Goal: Transaction & Acquisition: Purchase product/service

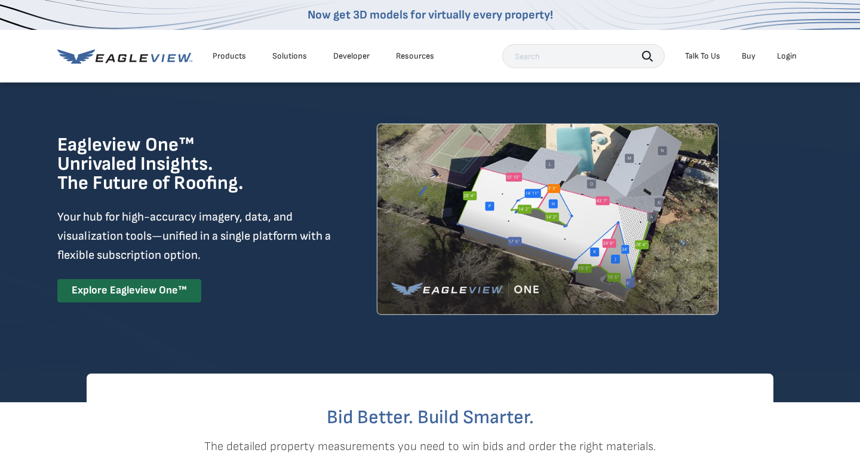
click at [702, 57] on div "Talk To Us" at bounding box center [702, 56] width 35 height 11
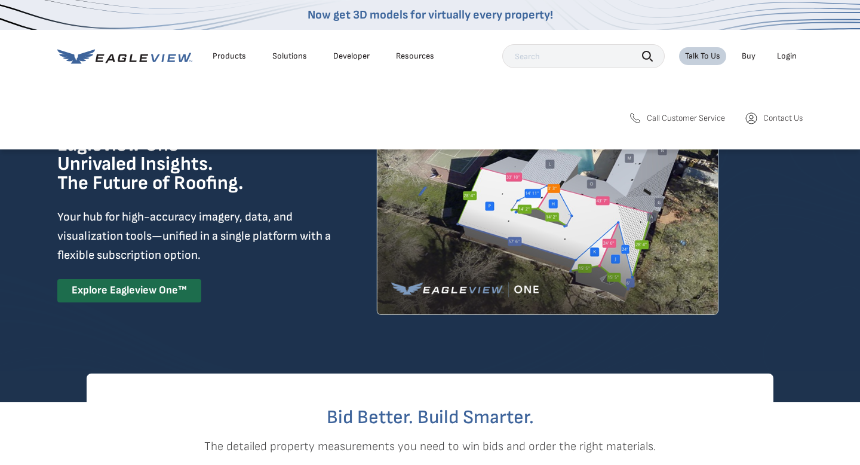
click at [774, 114] on span "Contact Us" at bounding box center [782, 118] width 39 height 11
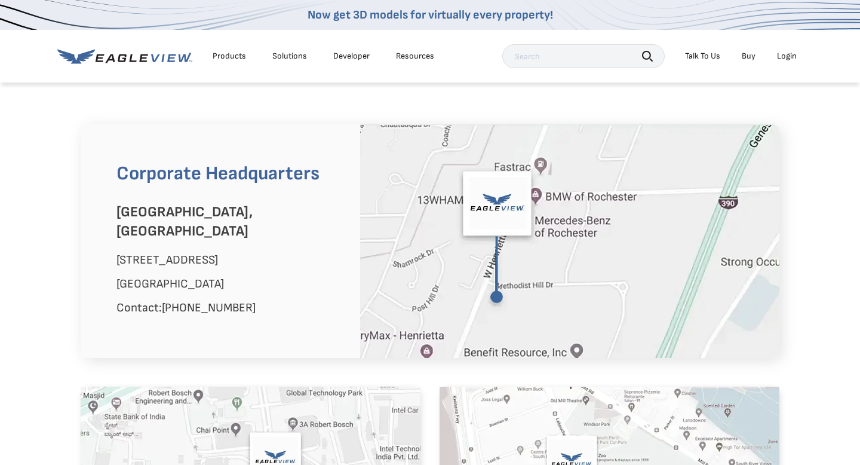
scroll to position [708, 0]
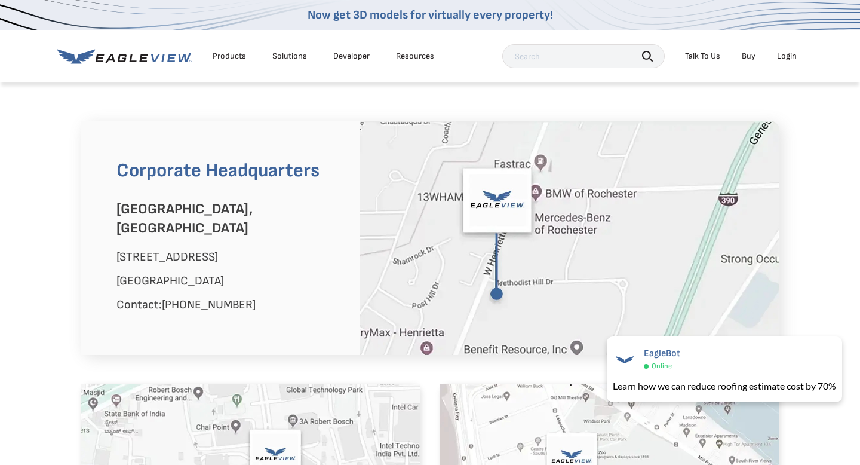
click at [236, 51] on div "Products" at bounding box center [229, 56] width 33 height 11
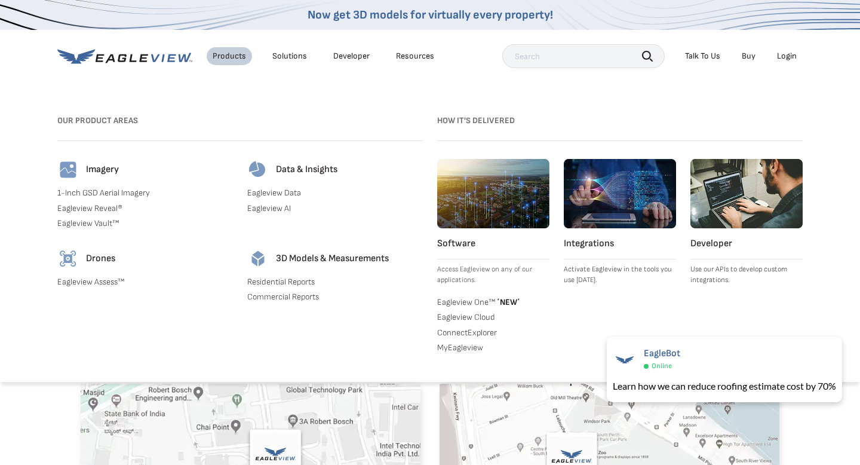
click at [261, 278] on link "Residential Reports" at bounding box center [335, 281] width 176 height 11
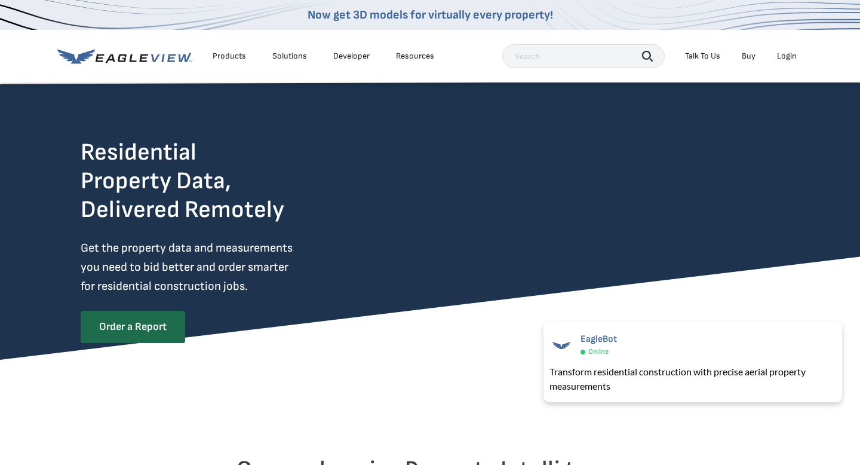
click at [784, 55] on div "Login" at bounding box center [787, 56] width 20 height 11
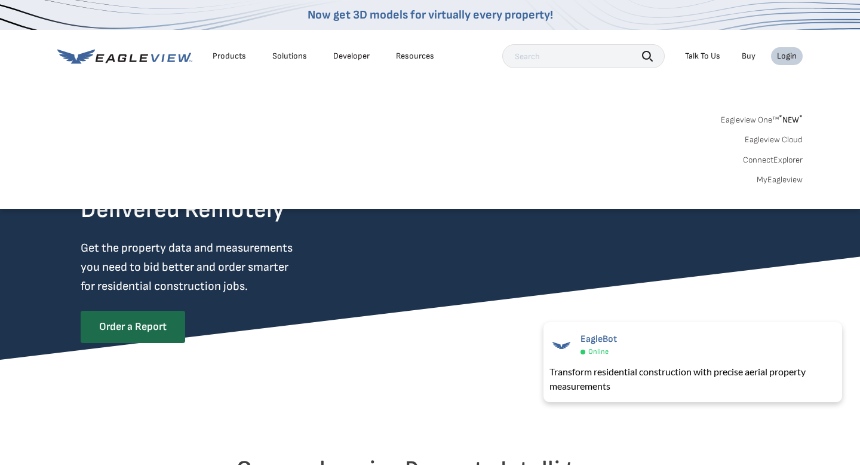
click at [784, 56] on div "Login" at bounding box center [787, 56] width 20 height 11
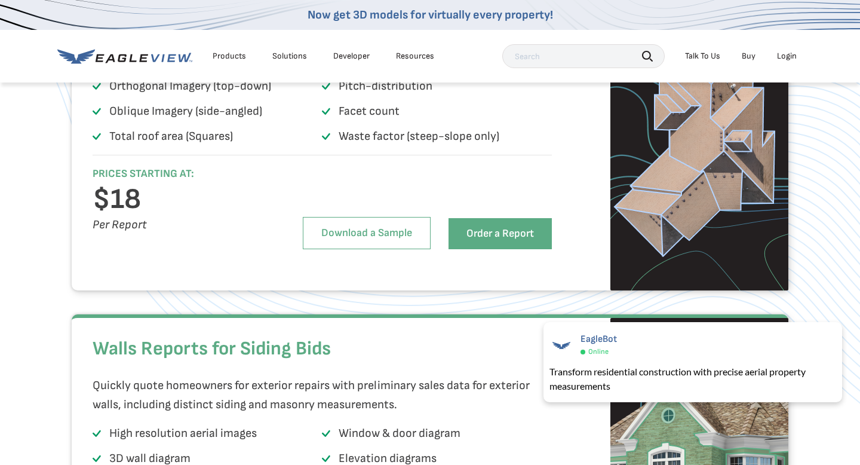
scroll to position [922, 0]
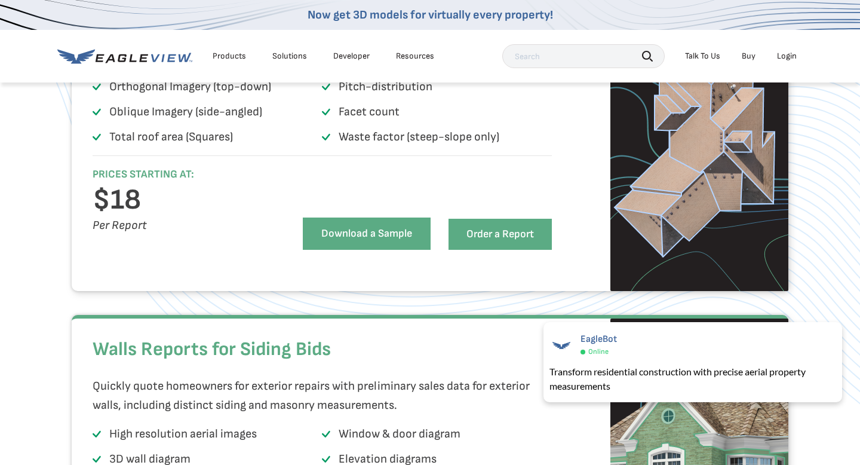
click at [352, 250] on link "Download a Sample" at bounding box center [367, 233] width 128 height 32
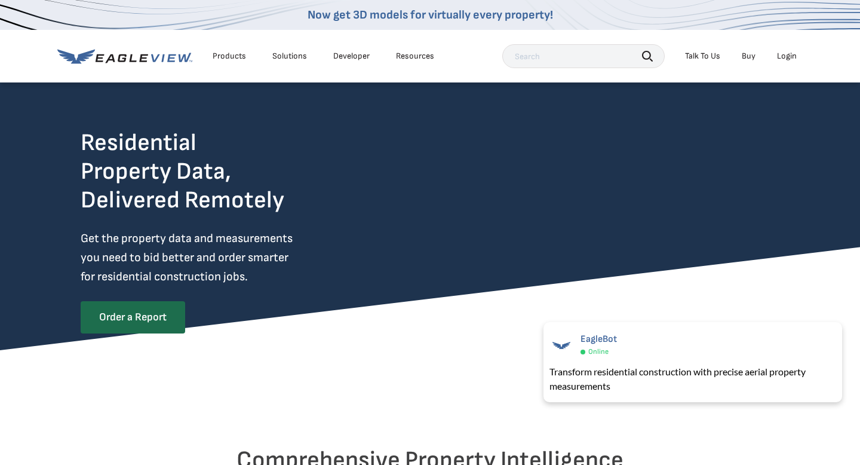
scroll to position [0, 0]
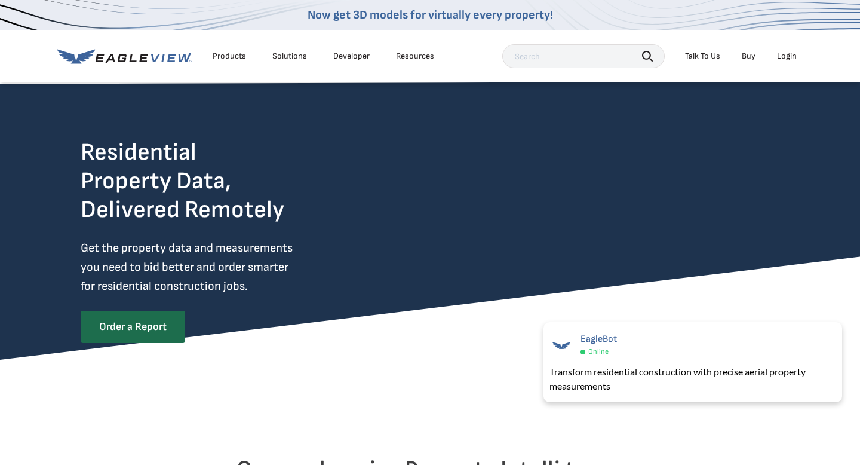
click at [141, 57] on icon at bounding box center [143, 58] width 9 height 8
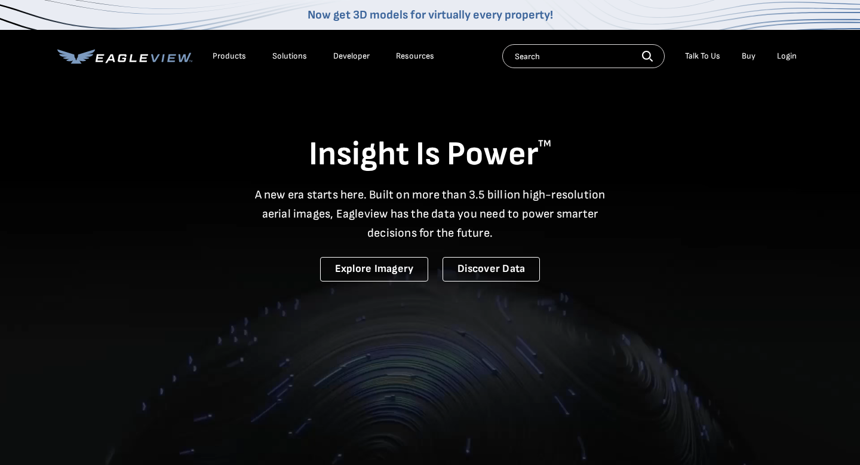
click at [785, 57] on div "Login" at bounding box center [787, 56] width 20 height 11
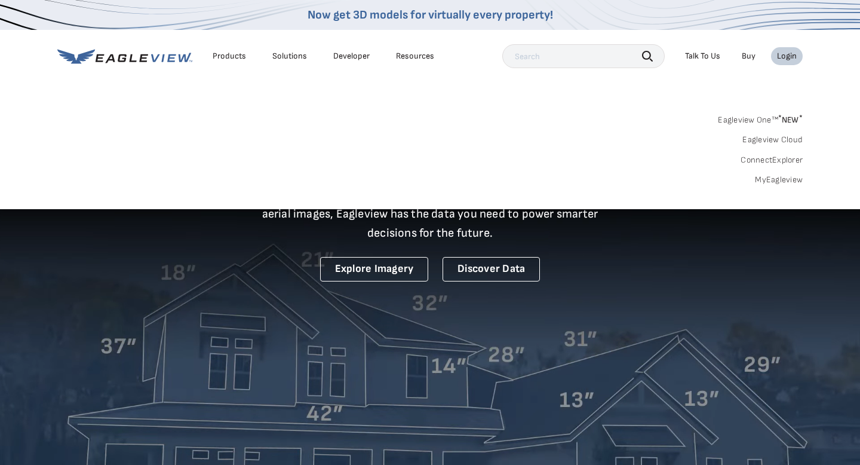
click at [745, 117] on link "Eagleview One™ * NEW *" at bounding box center [760, 118] width 85 height 14
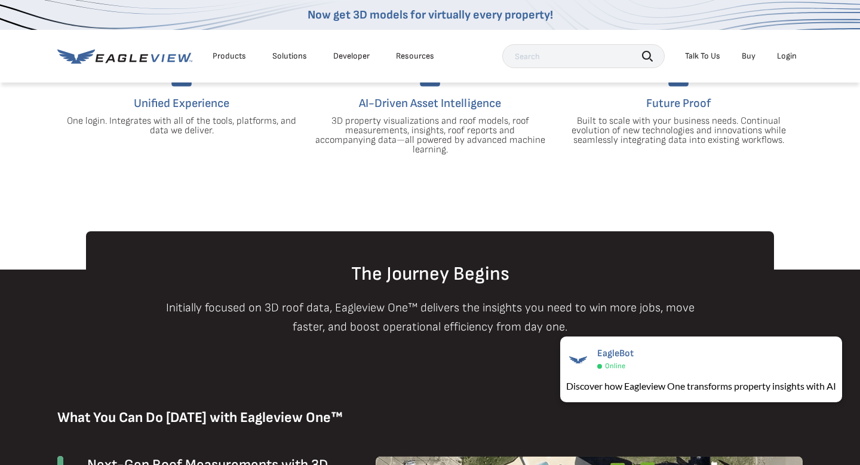
scroll to position [432, 0]
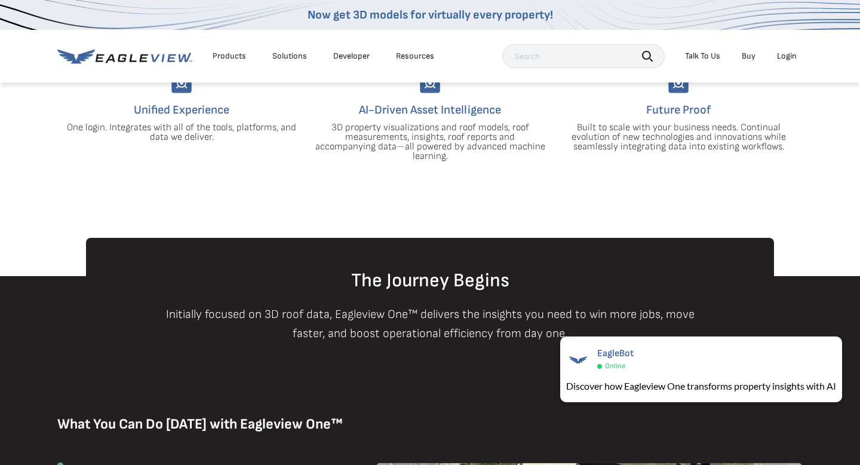
click at [413, 54] on div "Resources" at bounding box center [415, 56] width 38 height 11
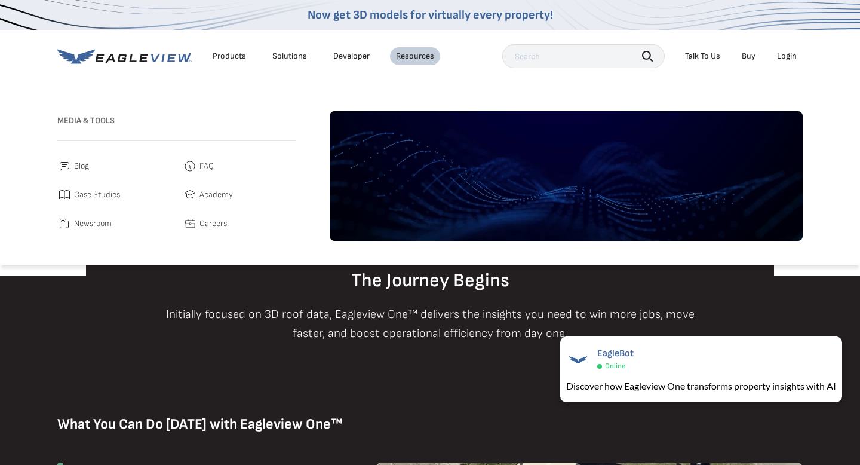
click at [340, 54] on link "Developer" at bounding box center [351, 56] width 36 height 11
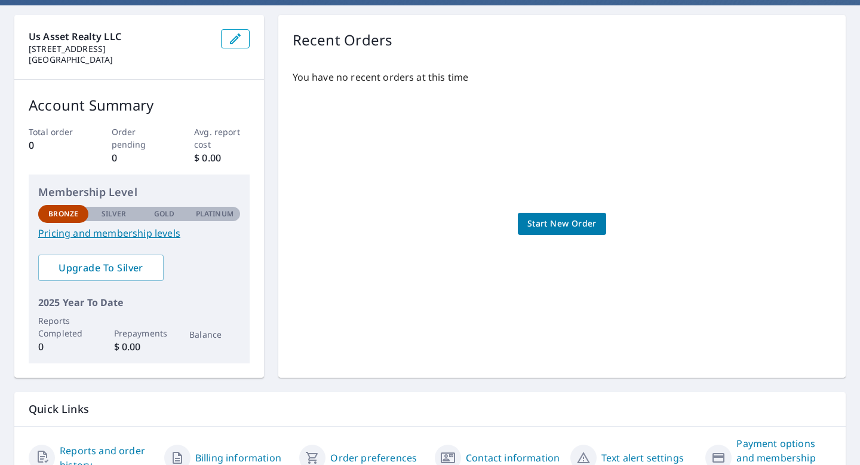
scroll to position [94, 0]
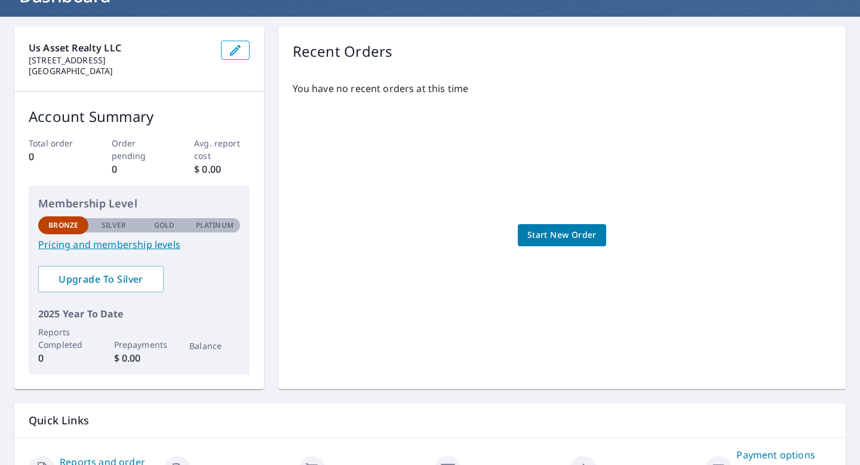
click at [140, 246] on link "Pricing and membership levels" at bounding box center [139, 244] width 202 height 14
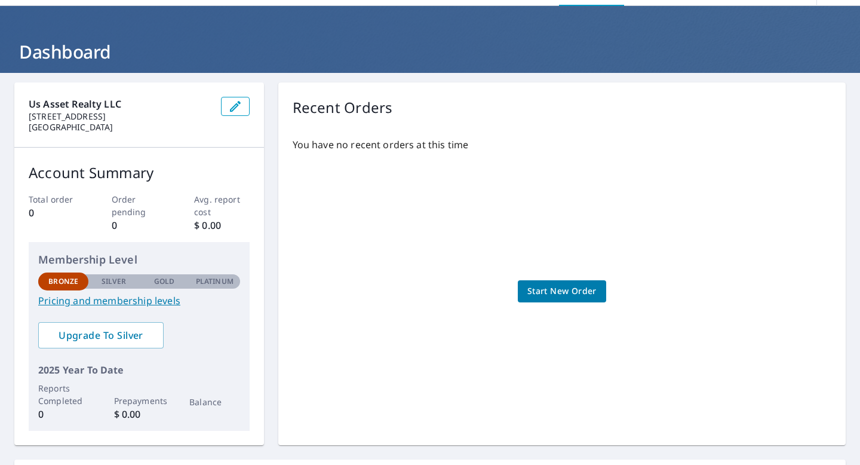
scroll to position [0, 0]
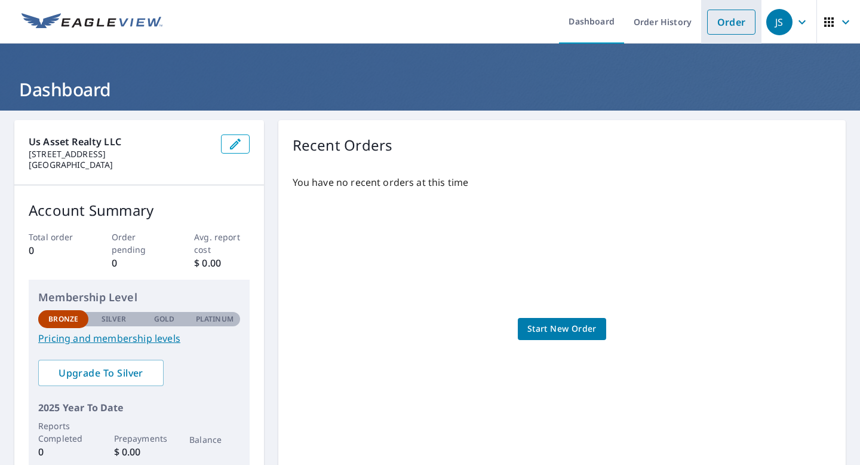
click at [733, 25] on link "Order" at bounding box center [731, 22] width 48 height 25
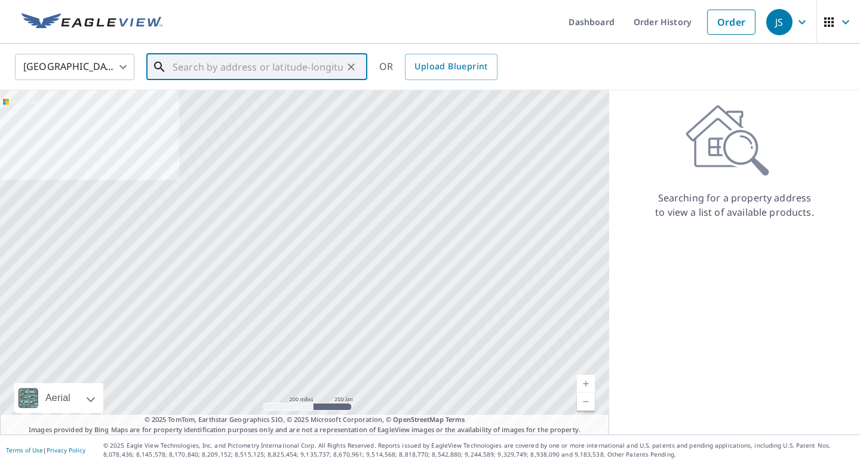
click at [233, 69] on input "text" at bounding box center [258, 66] width 170 height 33
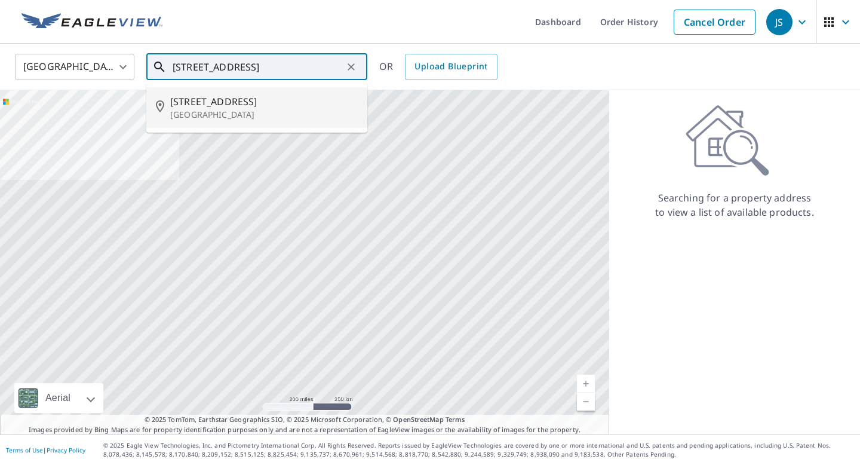
click at [198, 107] on span "395 Center St" at bounding box center [263, 101] width 187 height 14
type input "395 Center St West Haven, CT 06516"
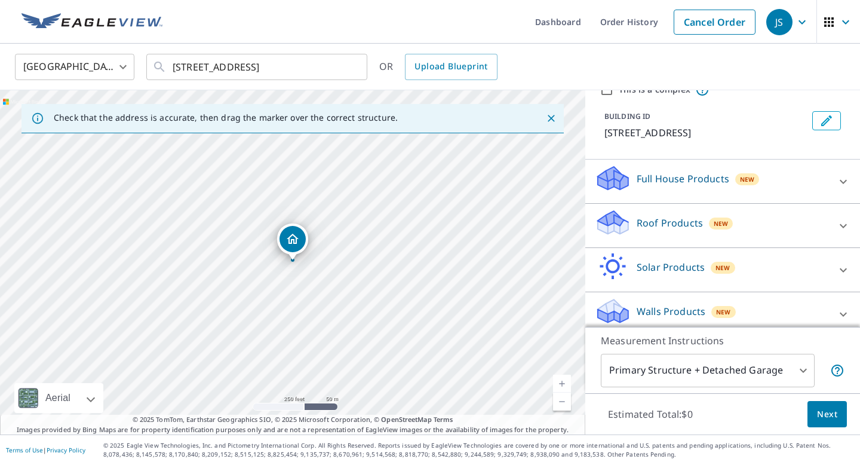
scroll to position [64, 0]
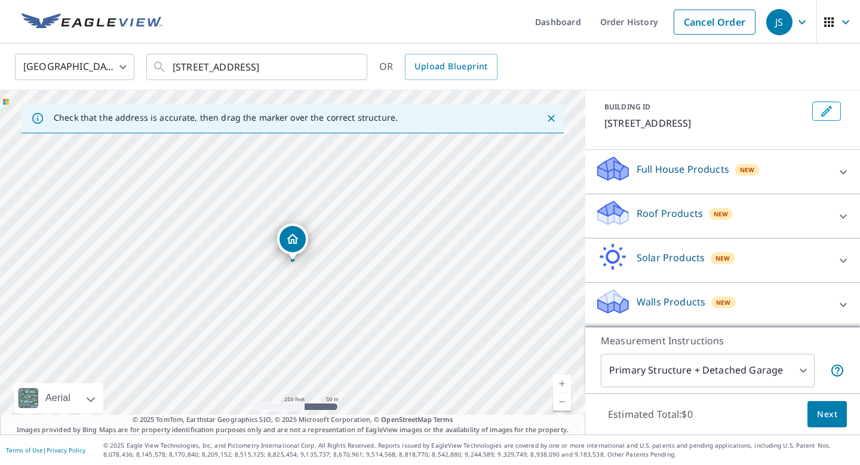
click at [647, 211] on p "Roof Products" at bounding box center [670, 213] width 66 height 14
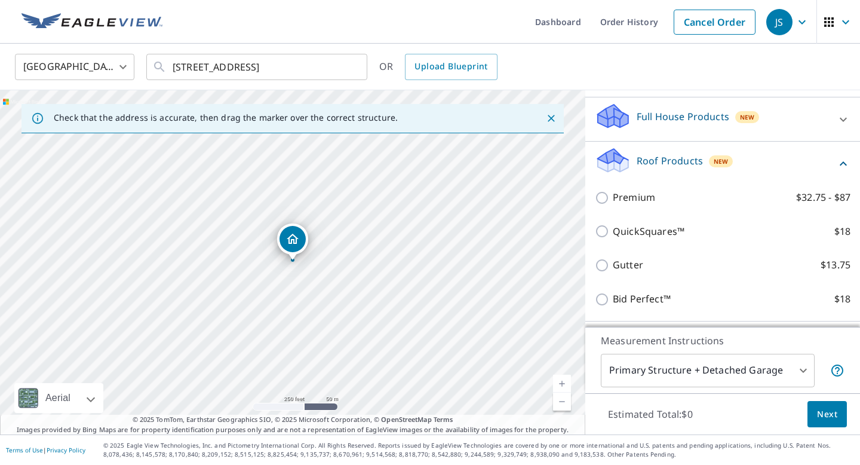
scroll to position [121, 0]
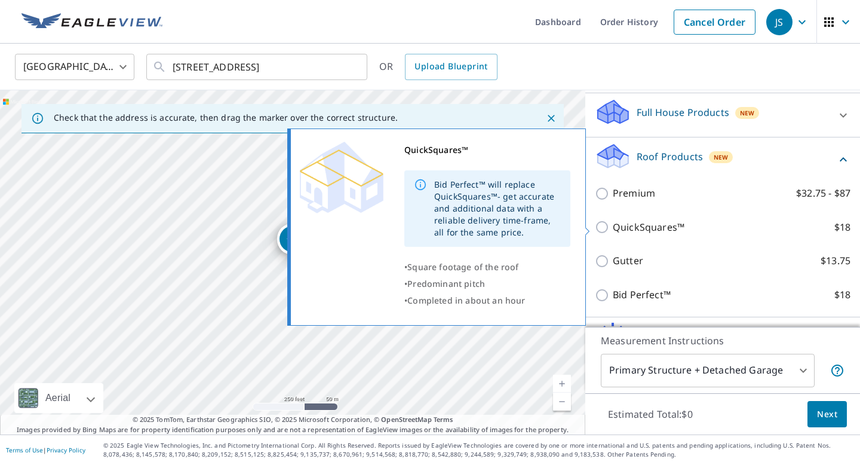
click at [600, 228] on input "QuickSquares™ $18" at bounding box center [604, 227] width 18 height 14
checkbox input "true"
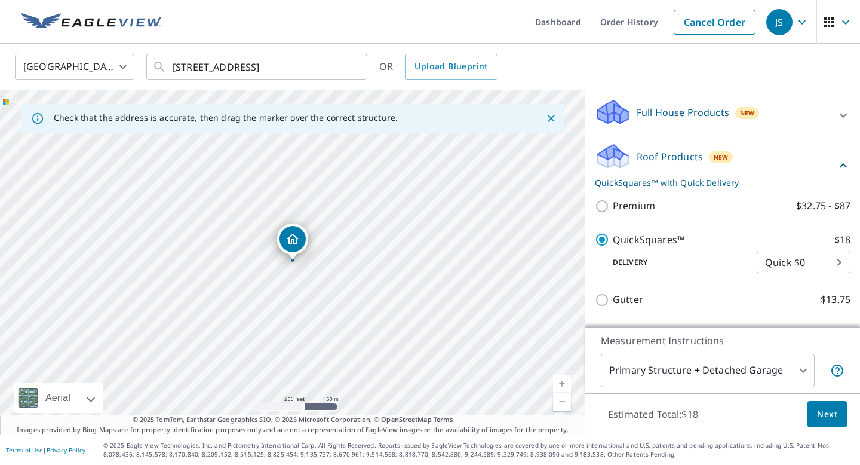
click at [839, 262] on body "JS JS Dashboard Order History Cancel Order JS United States US ​ 395 Center St …" at bounding box center [430, 232] width 860 height 465
click at [839, 262] on li "Quick $0" at bounding box center [804, 262] width 94 height 21
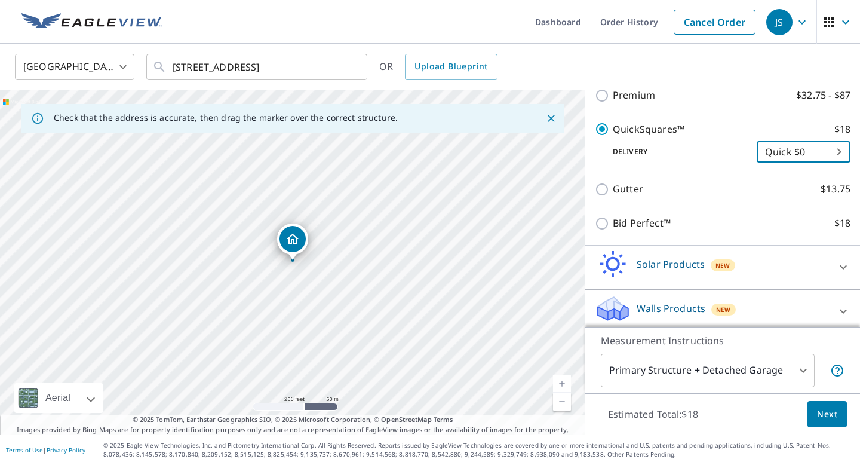
scroll to position [239, 0]
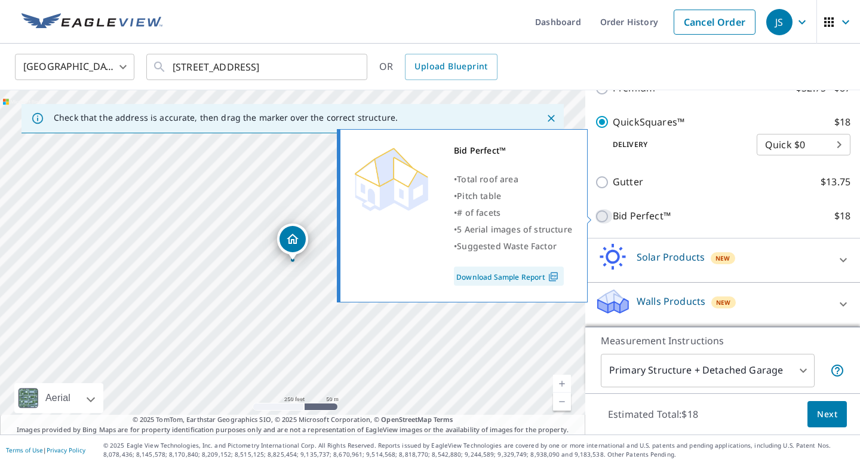
click at [604, 216] on input "Bid Perfect™ $18" at bounding box center [604, 216] width 18 height 14
checkbox input "true"
checkbox input "false"
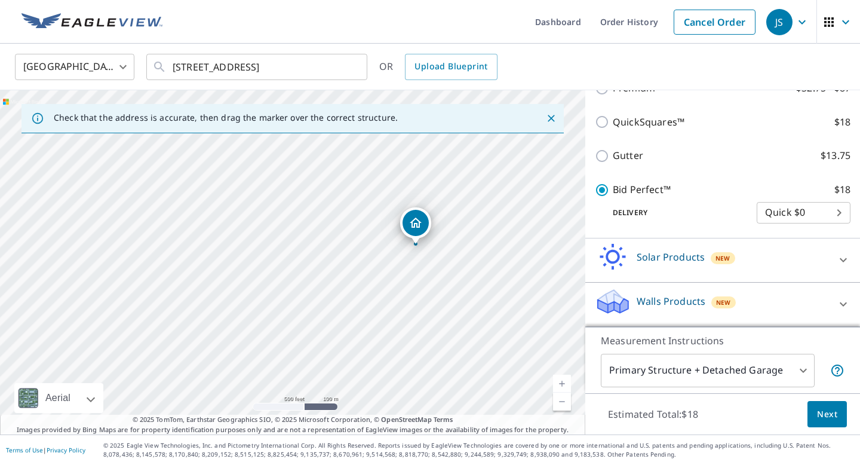
click at [798, 217] on body "JS JS Dashboard Order History Cancel Order JS United States US ​ 395 Center St …" at bounding box center [430, 232] width 860 height 465
click at [798, 217] on li "Quick $0" at bounding box center [804, 211] width 94 height 21
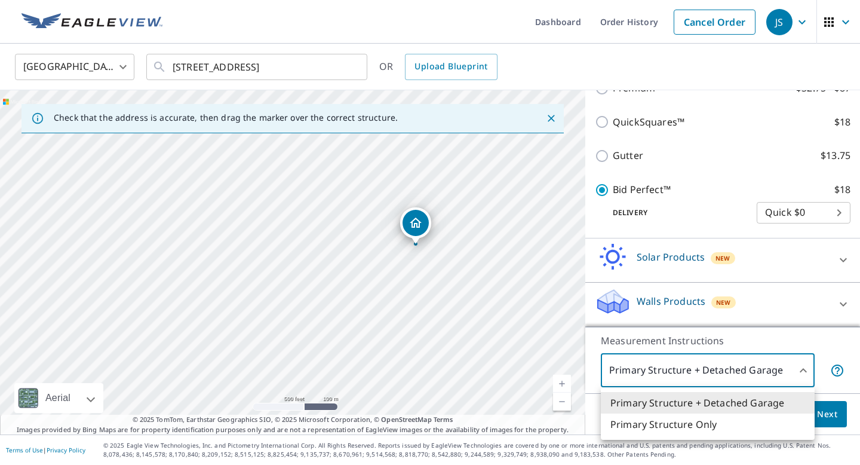
click at [769, 373] on body "JS JS Dashboard Order History Cancel Order JS United States US ​ 395 Center St …" at bounding box center [430, 232] width 860 height 465
click at [769, 373] on div at bounding box center [430, 232] width 860 height 465
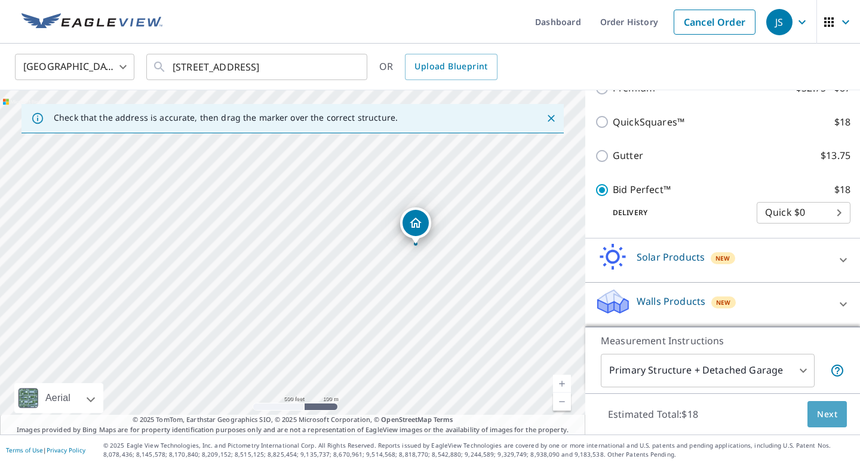
click at [823, 414] on span "Next" at bounding box center [827, 414] width 20 height 15
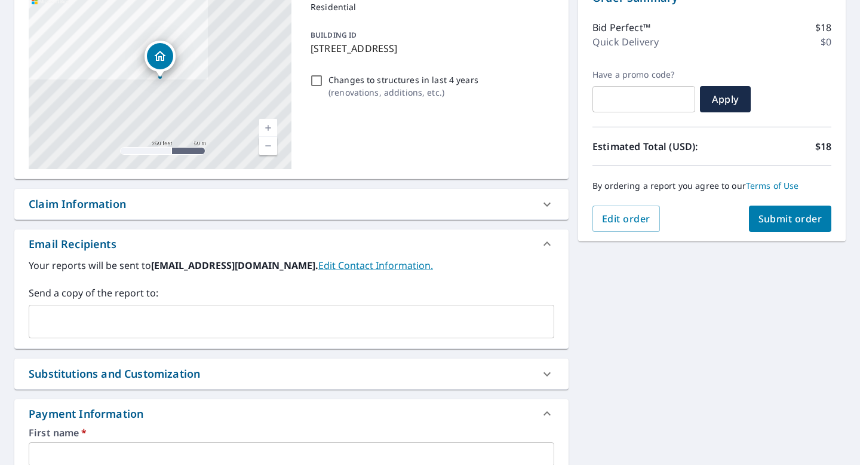
scroll to position [143, 0]
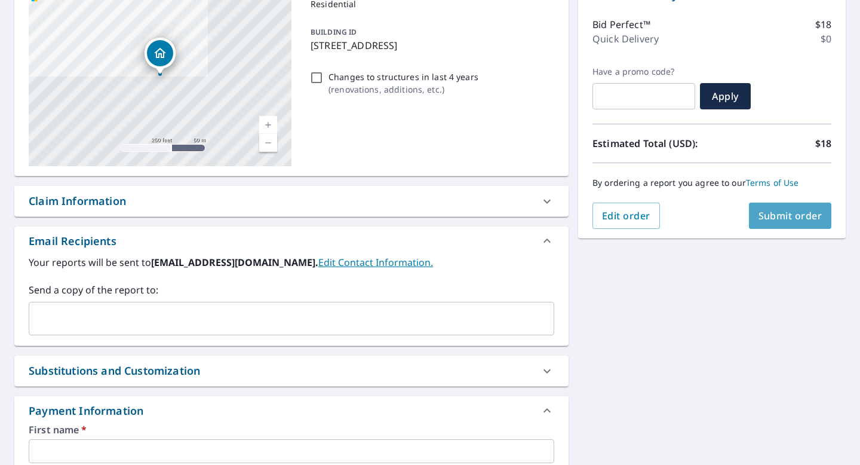
click at [779, 217] on span "Submit order" at bounding box center [790, 215] width 64 height 13
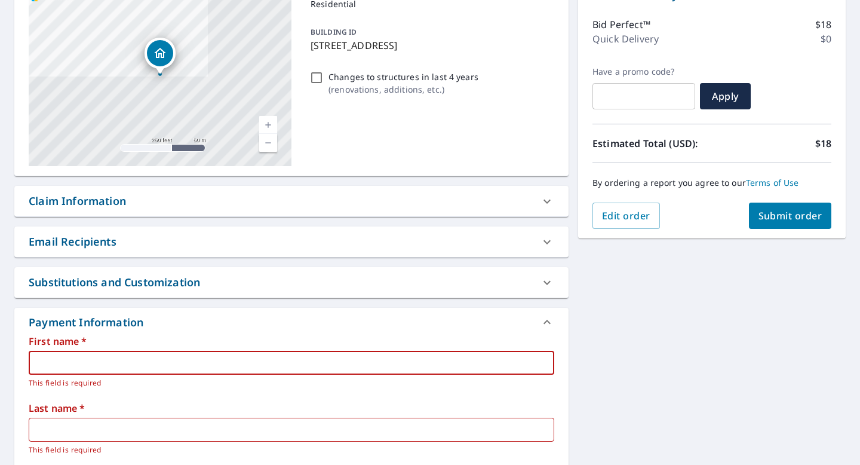
click at [227, 359] on input "text" at bounding box center [291, 363] width 525 height 24
type input "Jihad"
type input "Shaheer"
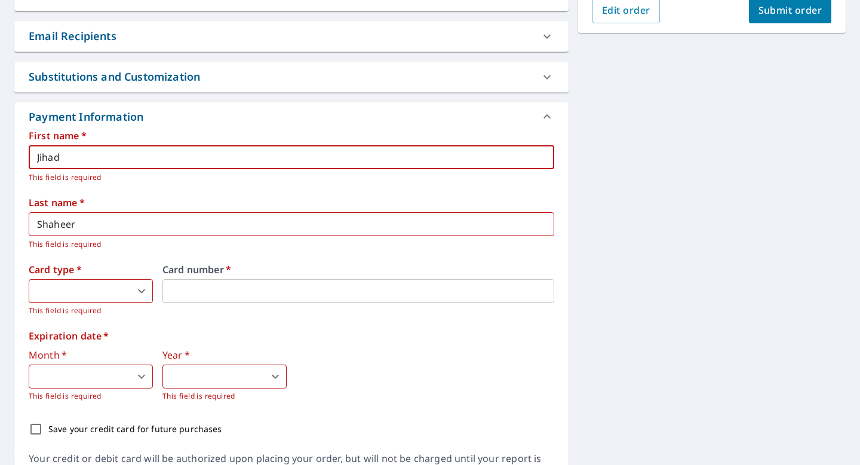
scroll to position [351, 0]
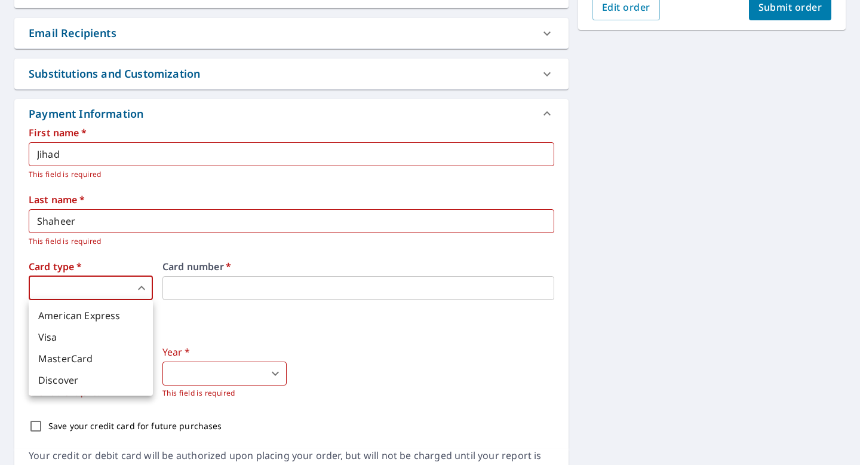
click at [80, 290] on body "JS JS Dashboard Order History Cancel Order JS Dashboard / Finalize Order Finali…" at bounding box center [430, 232] width 860 height 465
click at [80, 318] on li "American Express" at bounding box center [91, 315] width 124 height 21
type input "1"
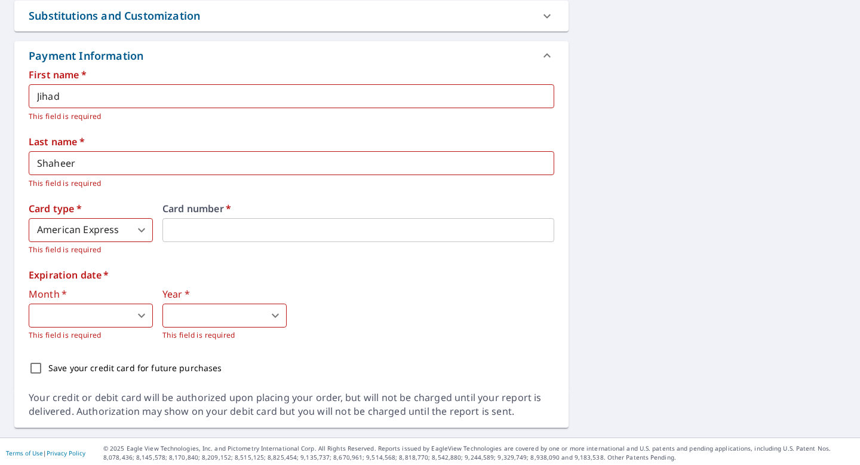
scroll to position [412, 0]
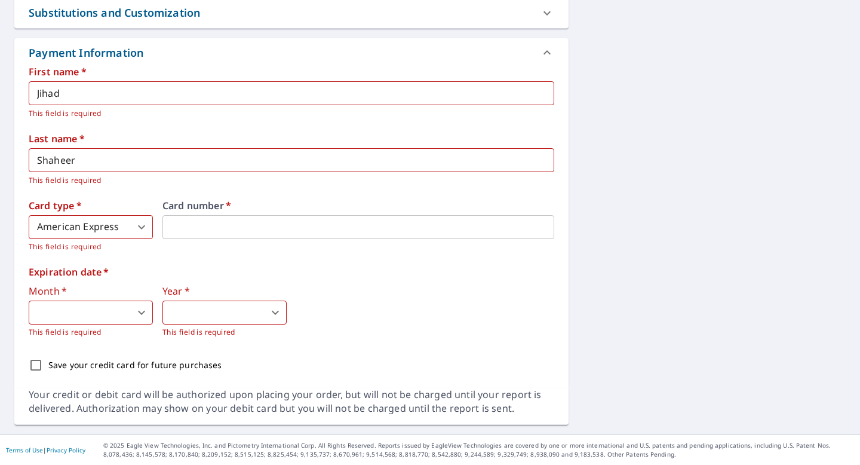
click at [120, 313] on body "JS JS Dashboard Order History Cancel Order JS Dashboard / Finalize Order Finali…" at bounding box center [430, 232] width 860 height 465
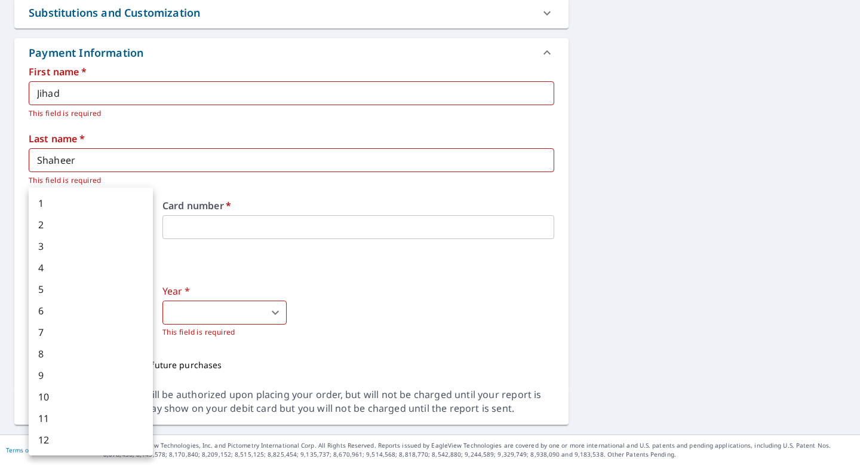
click at [308, 297] on div at bounding box center [430, 232] width 860 height 465
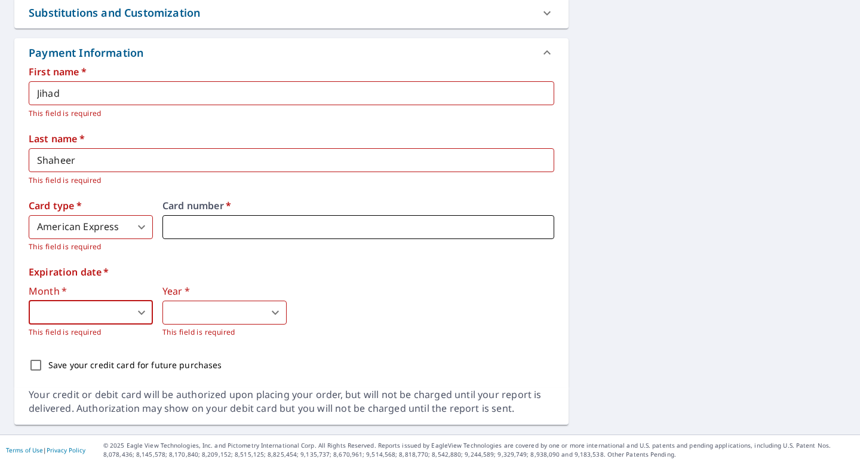
click at [295, 233] on iframe at bounding box center [358, 227] width 392 height 24
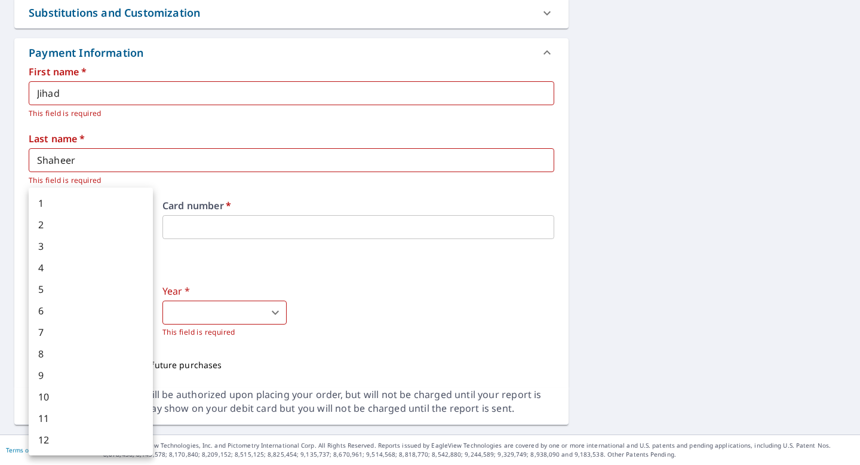
click at [117, 313] on body "JS JS Dashboard Order History Cancel Order JS Dashboard / Finalize Order Finali…" at bounding box center [430, 232] width 860 height 465
click at [57, 247] on li "3" at bounding box center [91, 245] width 124 height 21
type input "3"
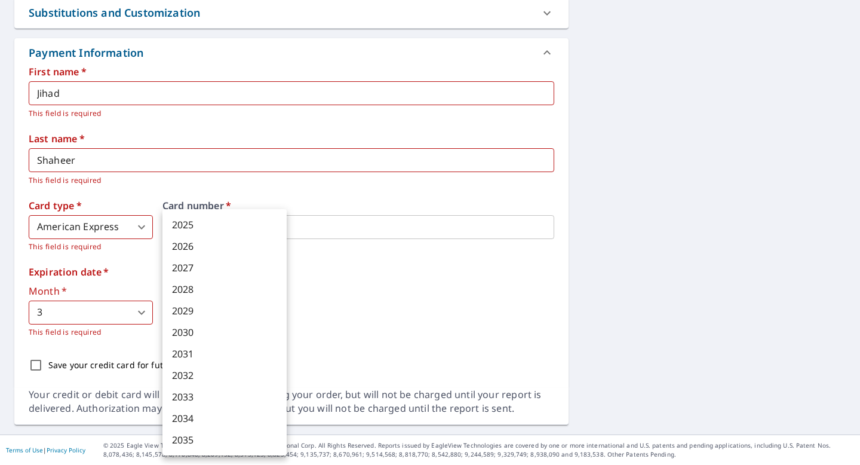
click at [225, 309] on body "JS JS Dashboard Order History Cancel Order JS Dashboard / Finalize Order Finali…" at bounding box center [430, 232] width 860 height 465
click at [192, 270] on li "2027" at bounding box center [224, 267] width 124 height 21
type input "2027"
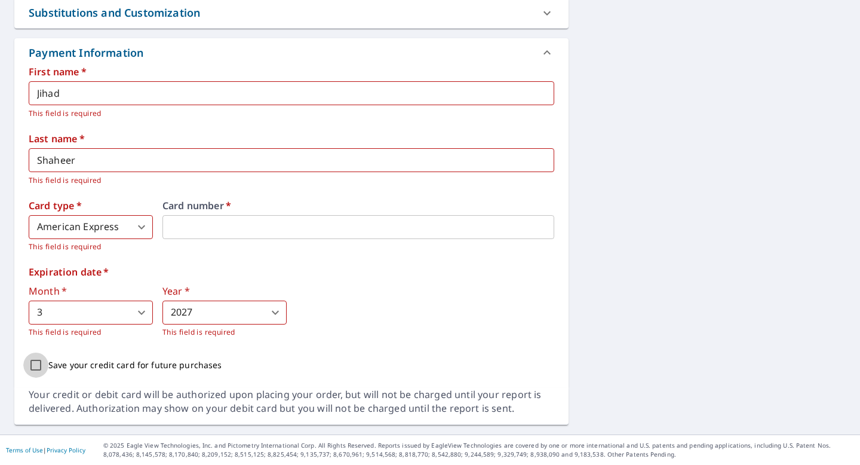
click at [35, 365] on input "Save your credit card for future purchases" at bounding box center [35, 364] width 25 height 25
checkbox input "true"
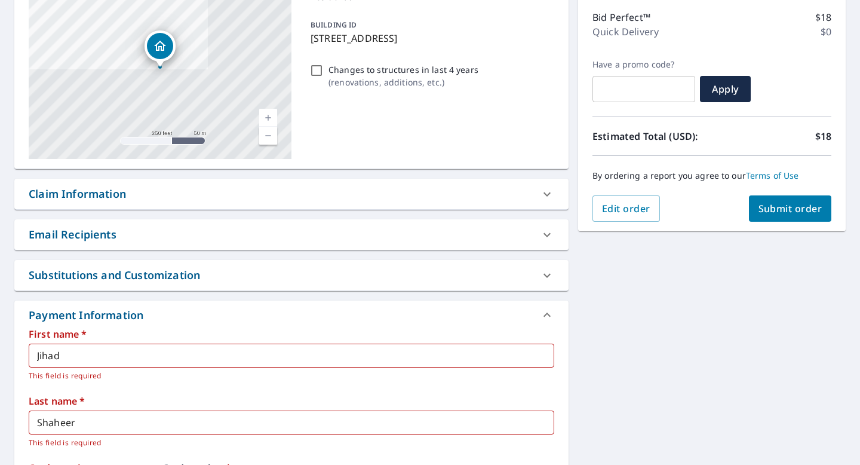
scroll to position [143, 0]
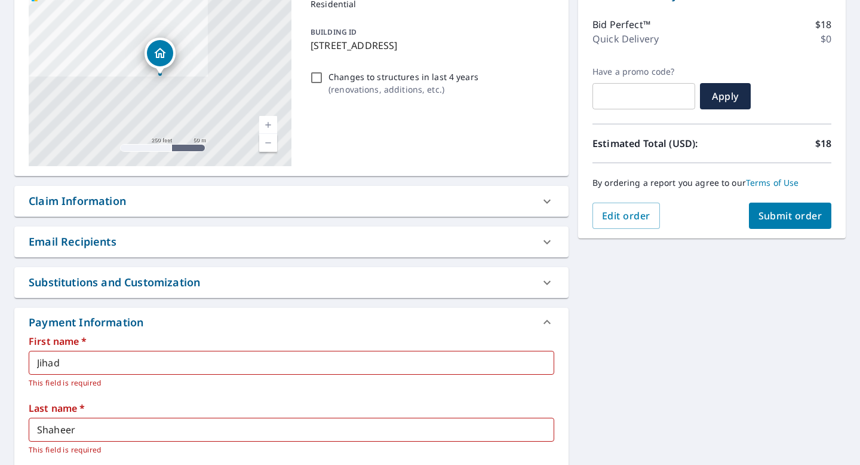
click at [791, 220] on span "Submit order" at bounding box center [790, 215] width 64 height 13
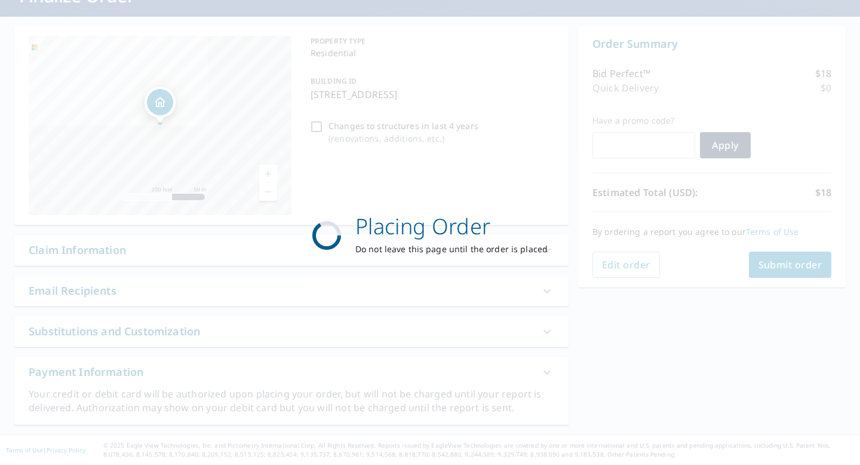
scroll to position [94, 0]
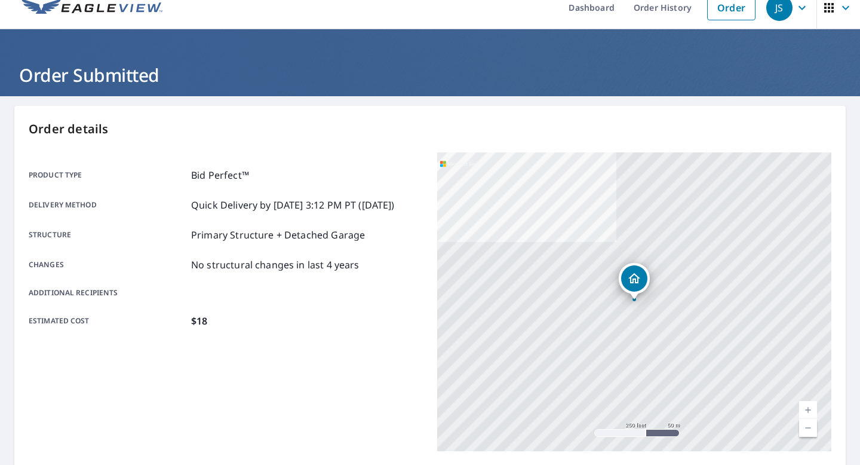
scroll to position [11, 0]
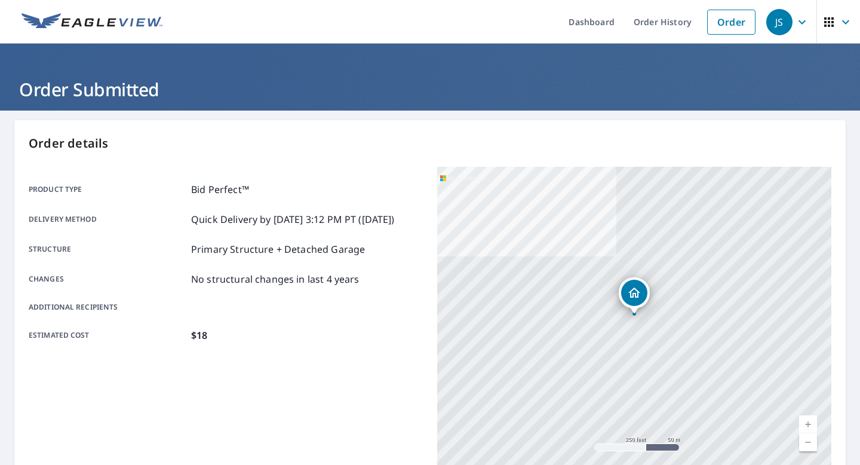
scroll to position [11, 0]
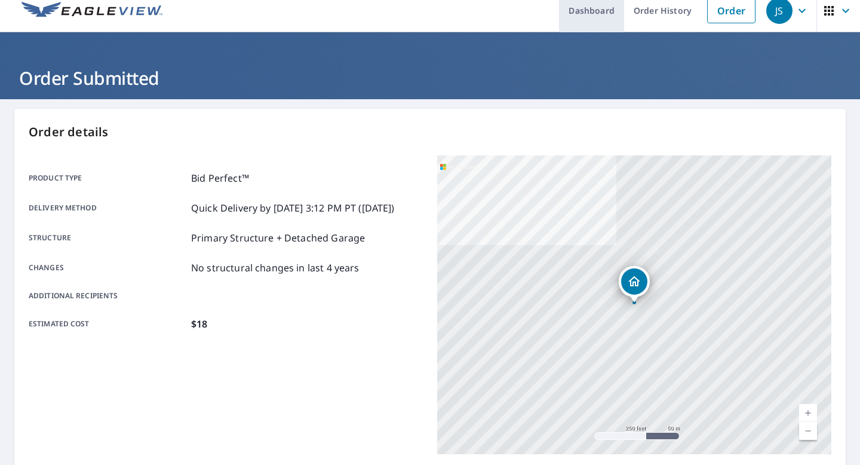
click at [594, 10] on link "Dashboard" at bounding box center [591, 11] width 65 height 44
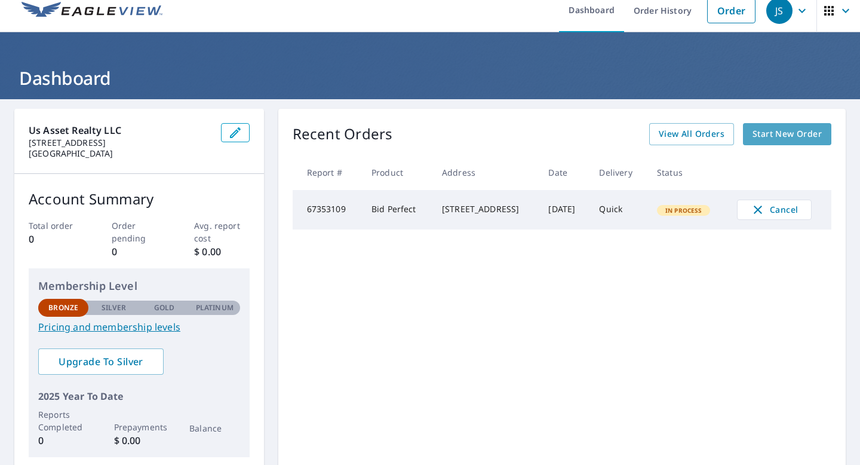
click at [764, 131] on span "Start New Order" at bounding box center [786, 134] width 69 height 15
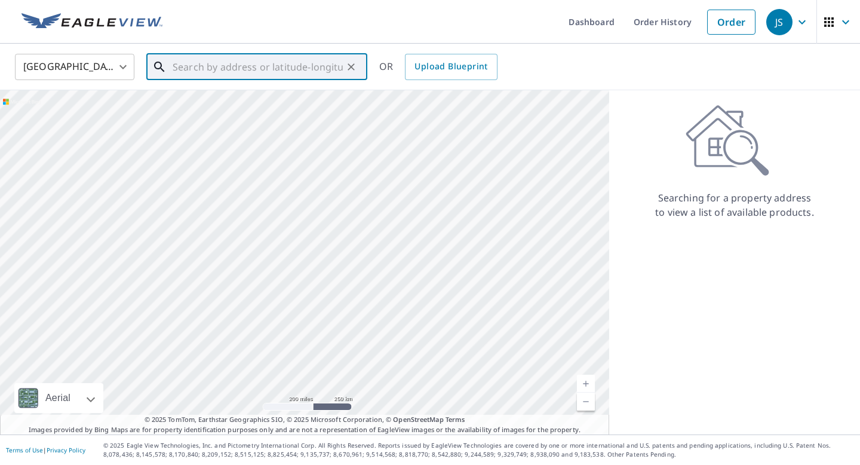
click at [211, 66] on input "text" at bounding box center [258, 66] width 170 height 33
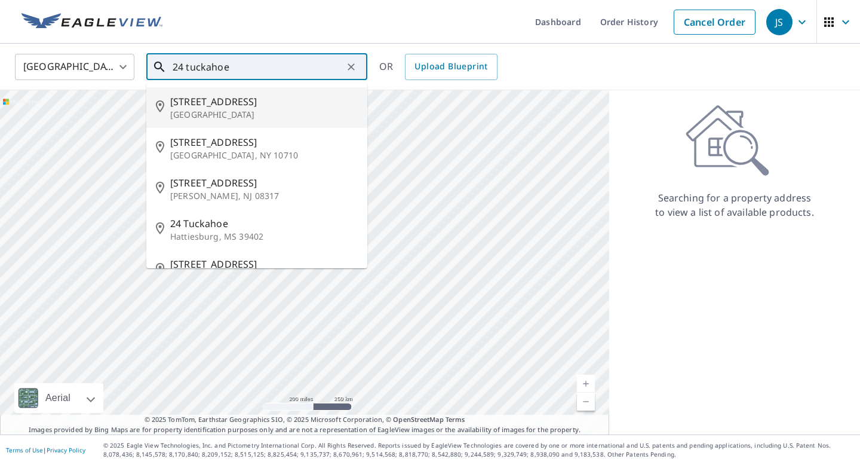
click at [180, 109] on p "[GEOGRAPHIC_DATA]" at bounding box center [263, 115] width 187 height 12
type input "[STREET_ADDRESS][PERSON_NAME]"
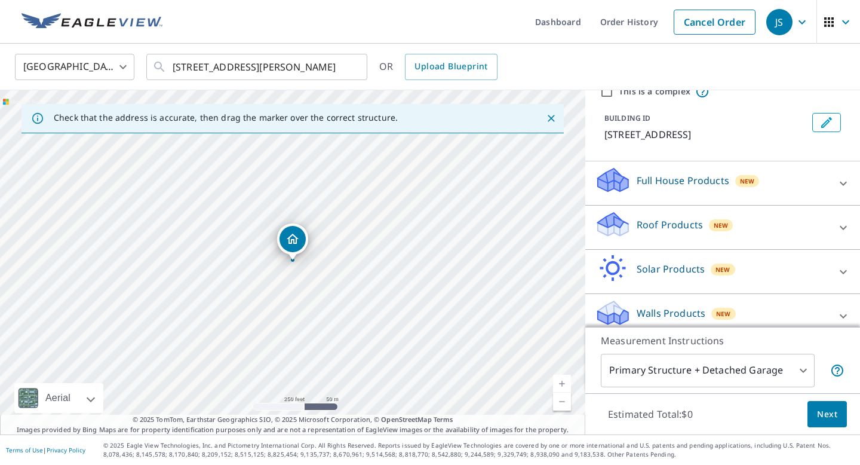
scroll to position [64, 0]
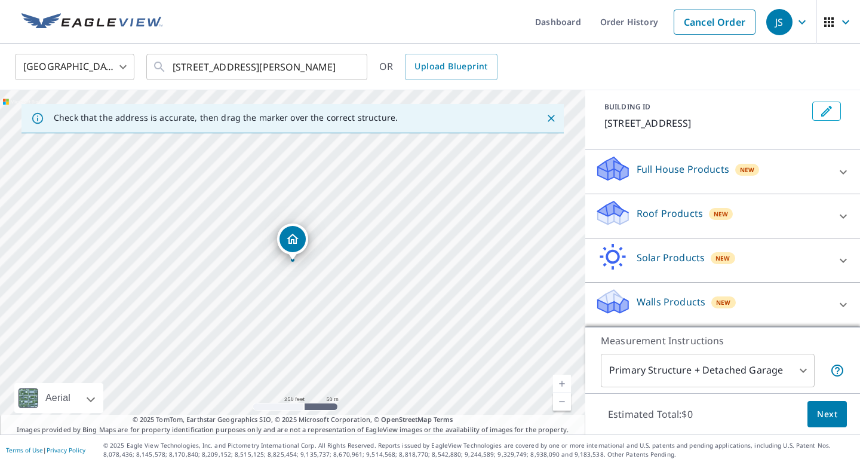
click at [738, 350] on div "Measurement Instructions Primary Structure + Detached Garage 1 ​" at bounding box center [722, 360] width 275 height 66
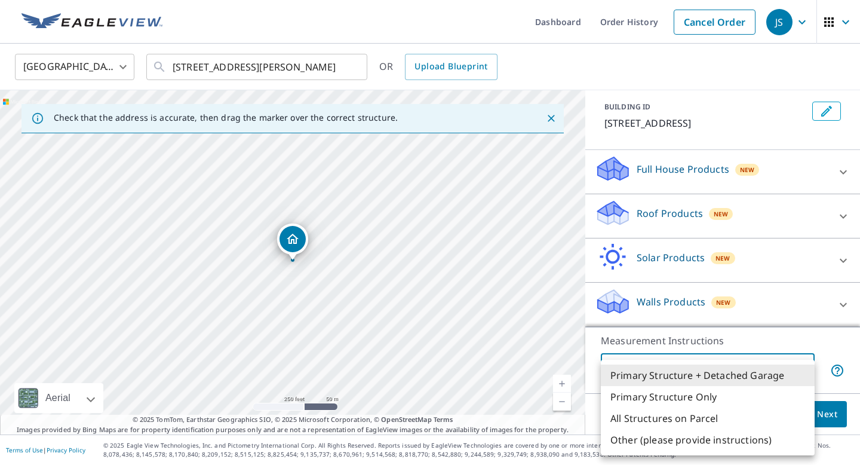
click at [712, 376] on body "JS JS Dashboard Order History Cancel Order JS [GEOGRAPHIC_DATA] [GEOGRAPHIC_DAT…" at bounding box center [430, 232] width 860 height 465
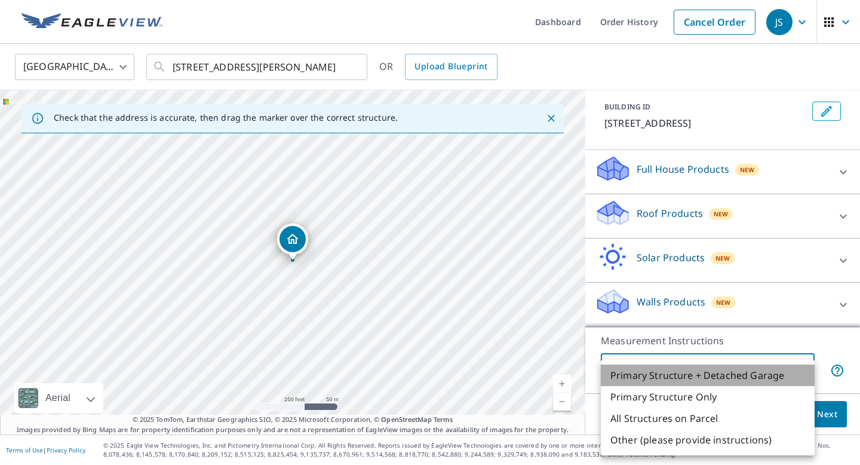
click at [712, 376] on li "Primary Structure + Detached Garage" at bounding box center [708, 374] width 214 height 21
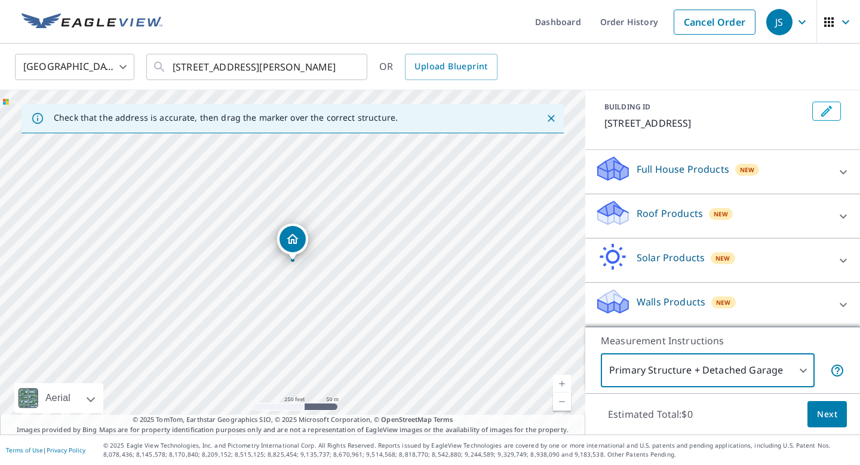
click at [841, 255] on icon at bounding box center [843, 260] width 14 height 14
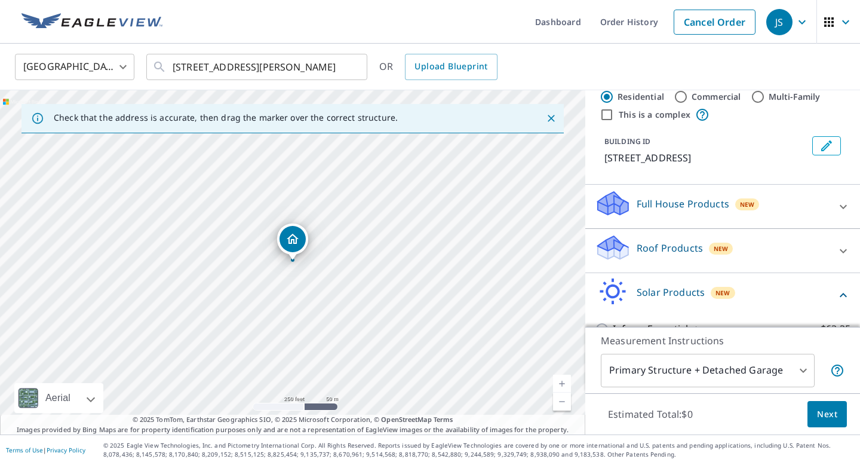
scroll to position [0, 0]
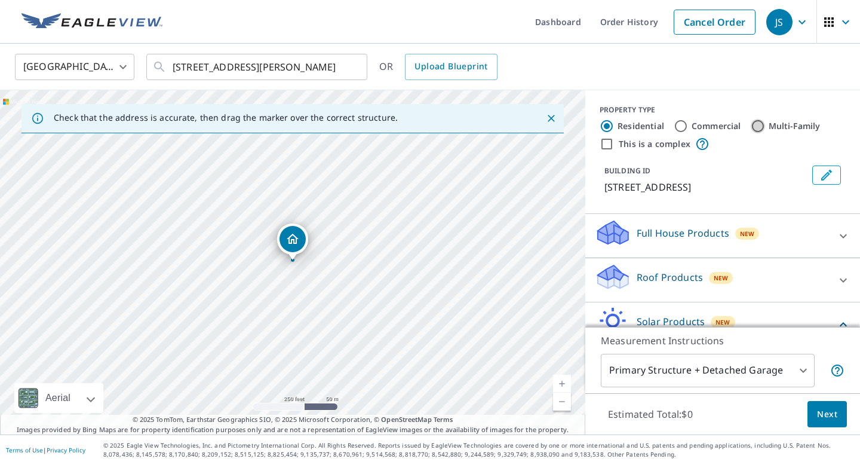
click at [754, 128] on input "Multi-Family" at bounding box center [758, 126] width 14 height 14
radio input "true"
type input "2"
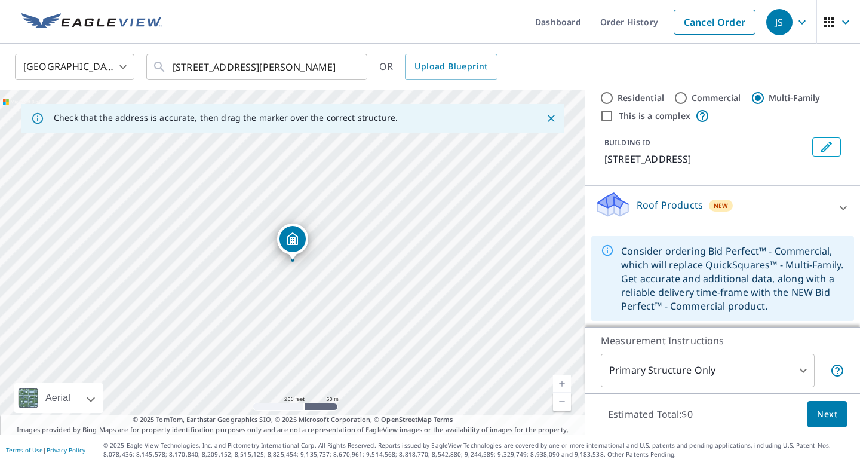
scroll to position [29, 0]
click at [788, 207] on div "Roof Products New" at bounding box center [712, 207] width 234 height 34
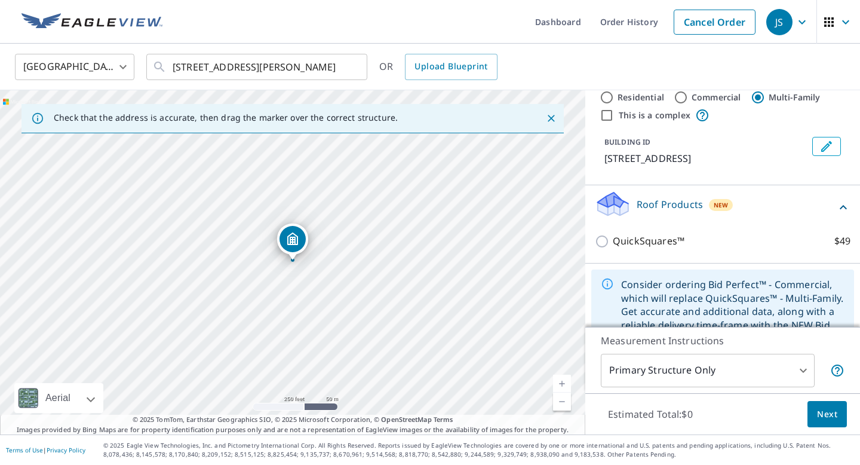
click at [788, 207] on div "Roof Products New" at bounding box center [715, 207] width 241 height 34
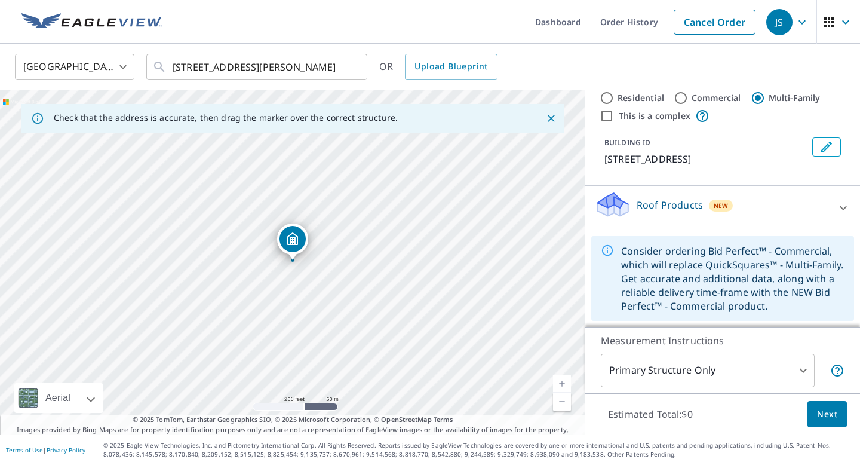
click at [788, 207] on div "Roof Products New" at bounding box center [712, 207] width 234 height 34
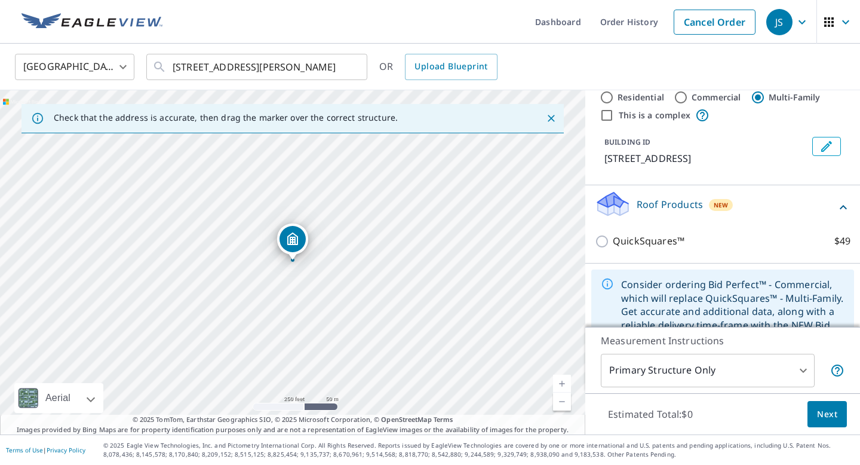
click at [788, 207] on div "Roof Products New" at bounding box center [715, 207] width 241 height 34
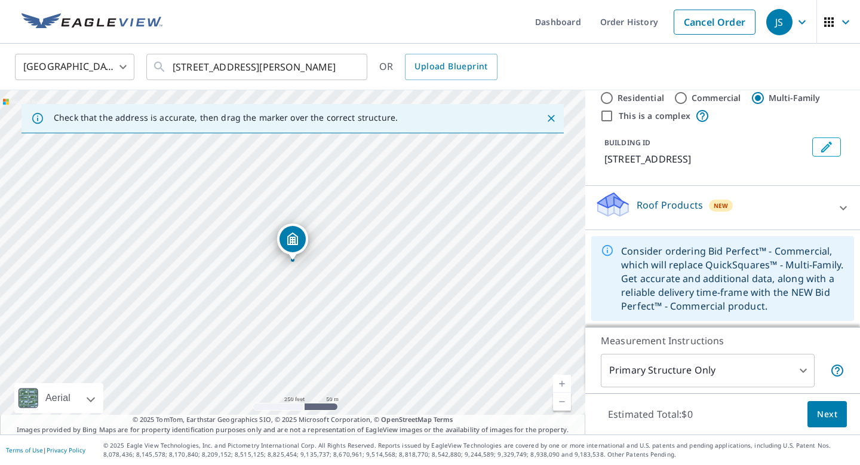
scroll to position [0, 0]
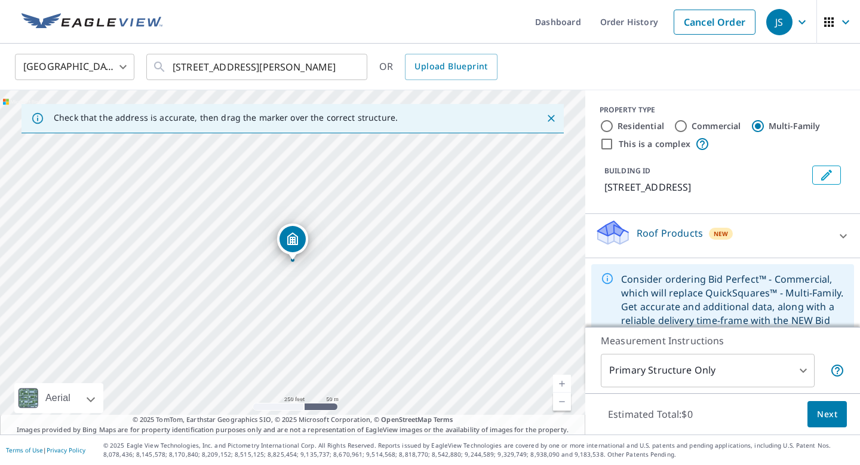
click at [681, 125] on input "Commercial" at bounding box center [681, 126] width 14 height 14
radio input "true"
type input "4"
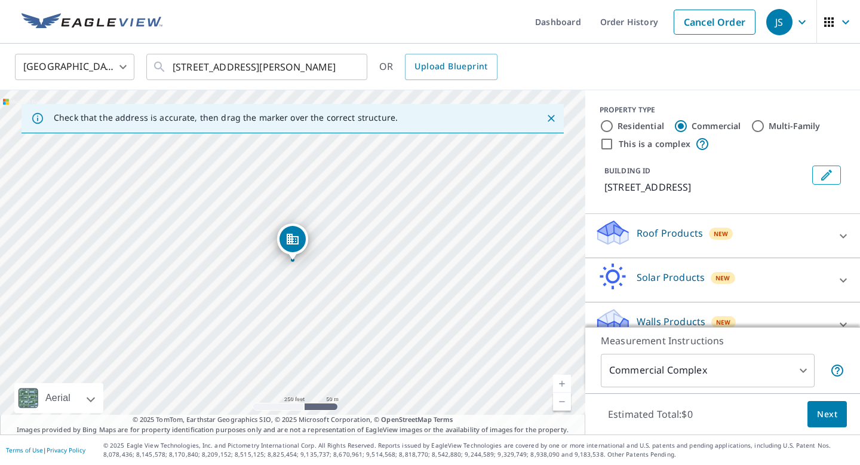
scroll to position [20, 0]
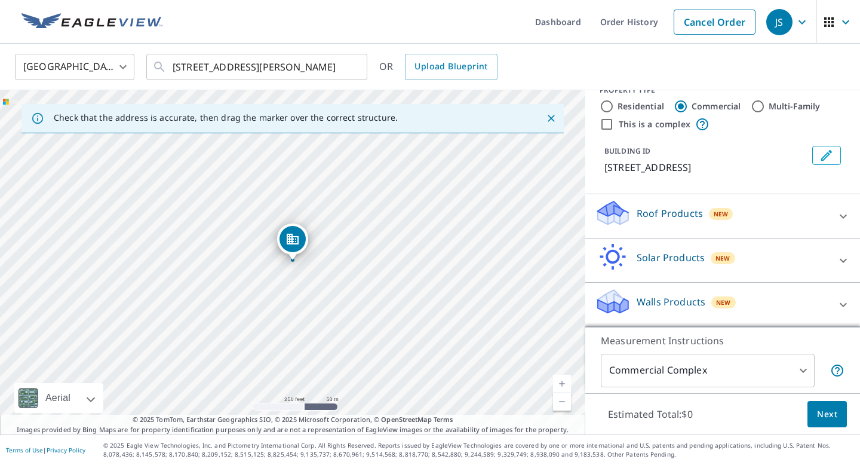
click at [659, 214] on p "Roof Products" at bounding box center [670, 213] width 66 height 14
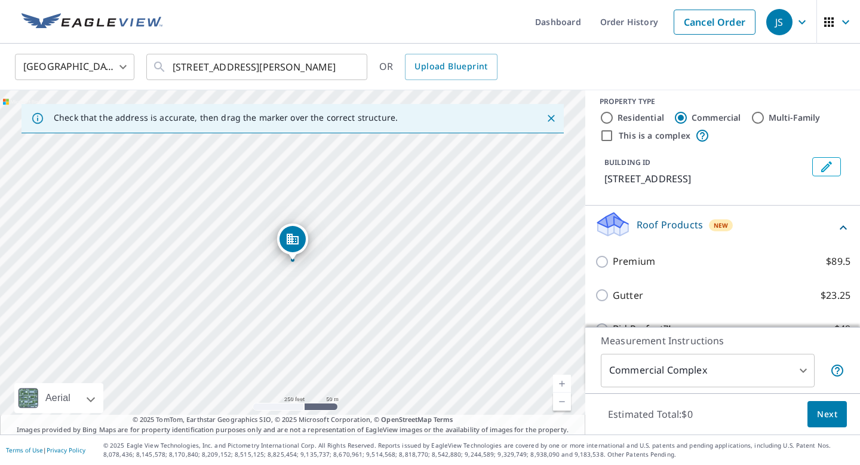
scroll to position [0, 0]
